Goal: Navigation & Orientation: Find specific page/section

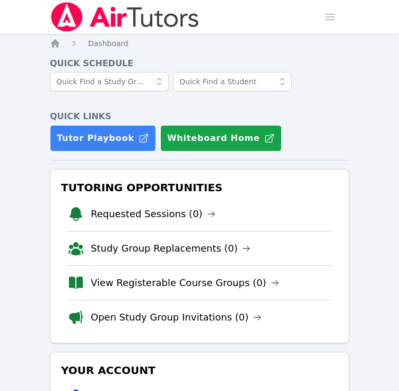
scroll to position [197, 0]
